Goal: Browse casually: Explore the website without a specific task or goal

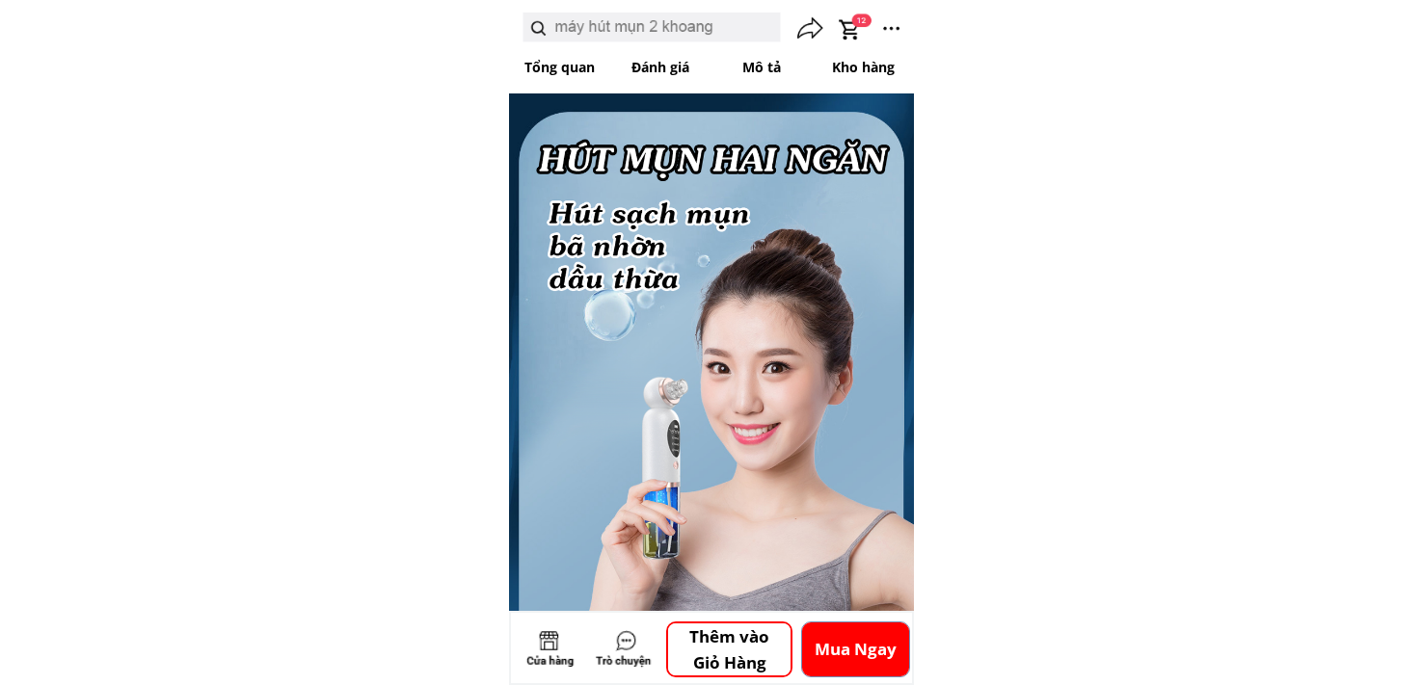
scroll to position [964, 0]
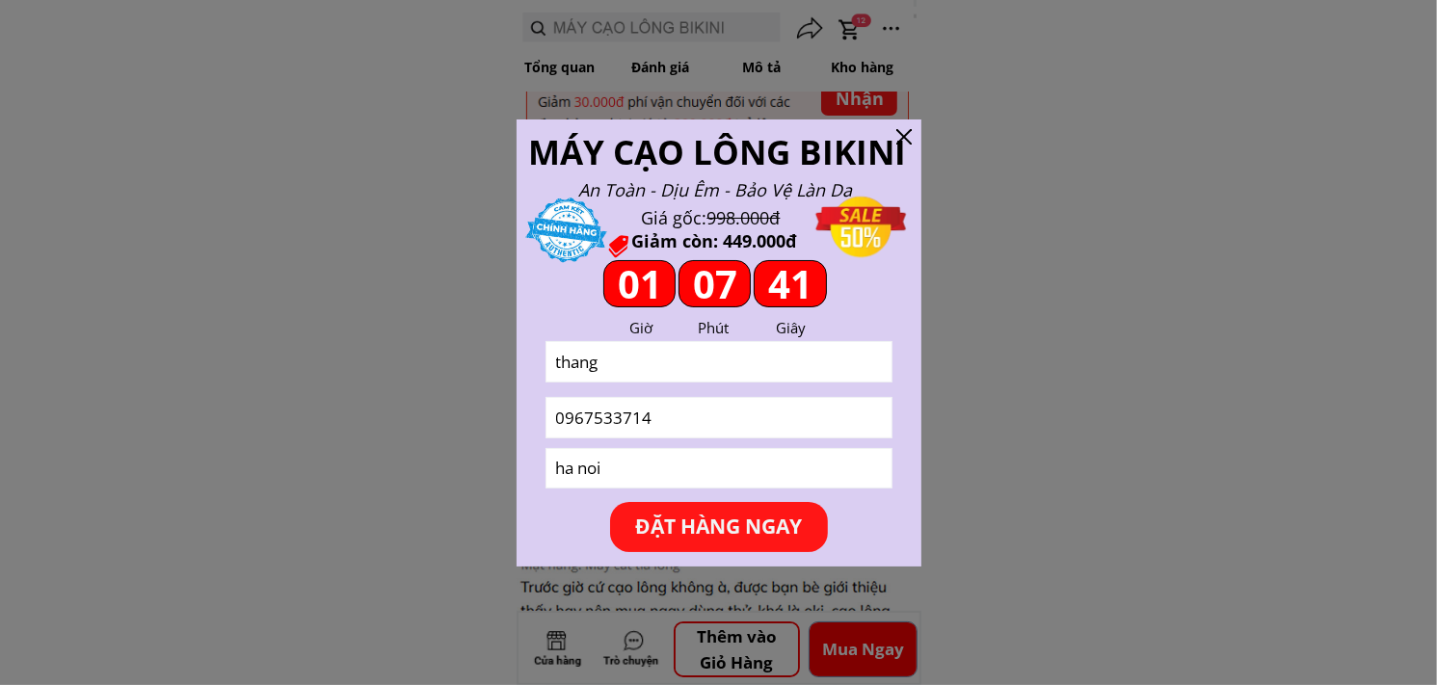
click at [1072, 205] on div at bounding box center [718, 342] width 1437 height 685
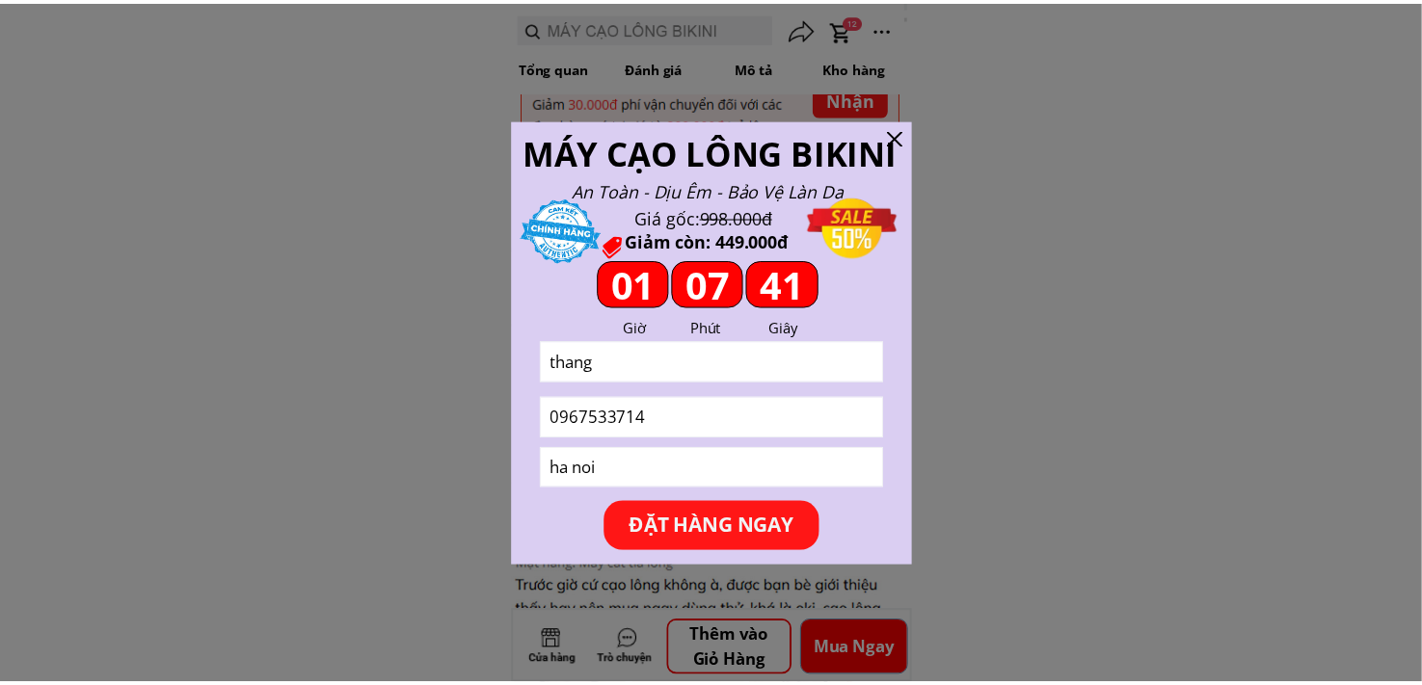
scroll to position [964, 0]
